Goal: Task Accomplishment & Management: Manage account settings

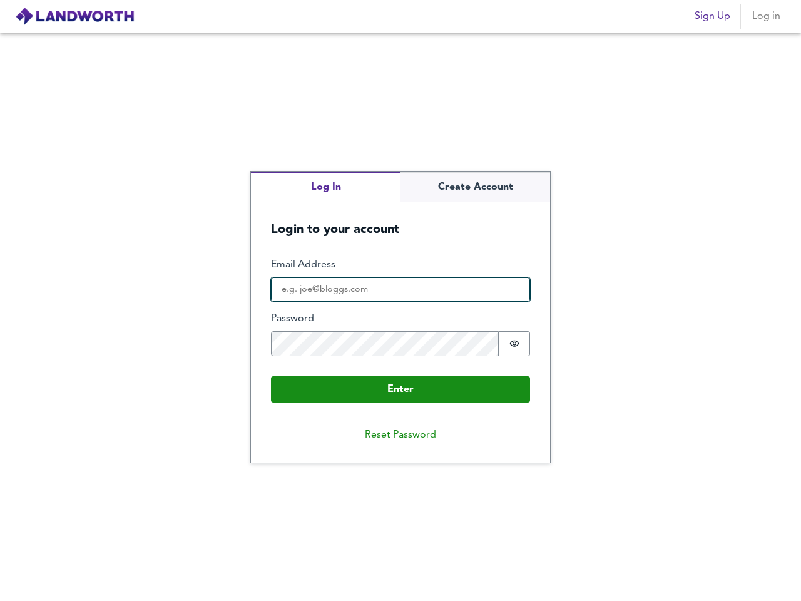
click at [400, 300] on input "Email Address" at bounding box center [400, 289] width 259 height 25
click at [74, 16] on img at bounding box center [74, 16] width 119 height 19
click at [712, 16] on span "Sign Up" at bounding box center [712, 17] width 36 height 18
click at [766, 16] on span "Log in" at bounding box center [766, 17] width 30 height 18
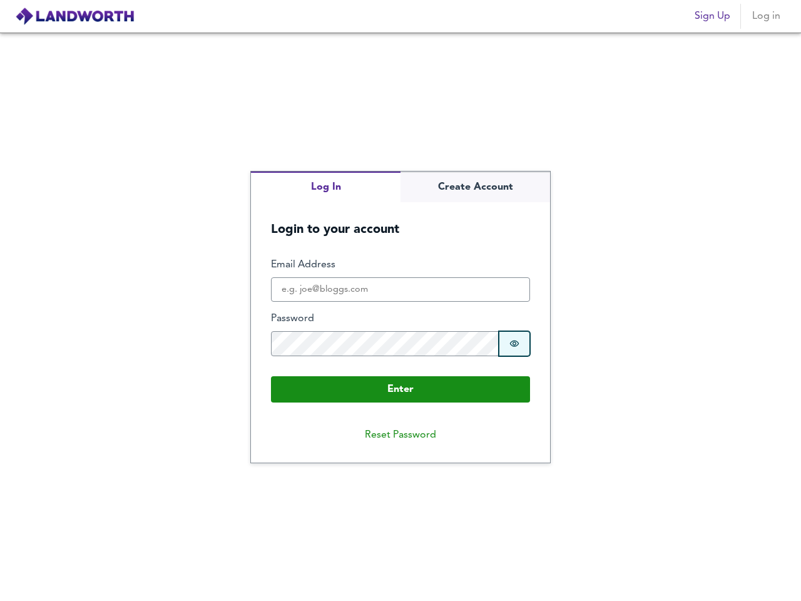
click at [514, 343] on icon "Show password" at bounding box center [514, 343] width 10 height 10
click at [400, 435] on button "Reset Password" at bounding box center [400, 434] width 91 height 25
